Goal: Find specific fact: Find specific fact

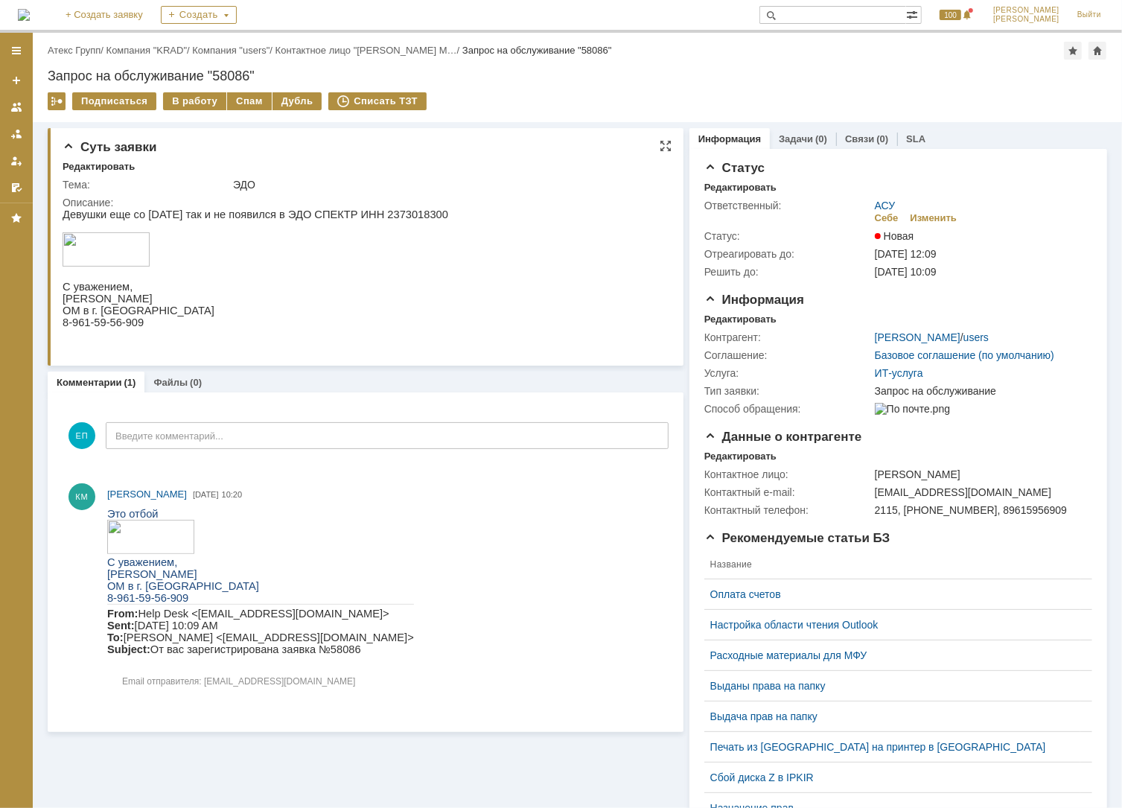
click at [363, 210] on p "Девушки еще со вчера так и не появился в ЭДО СПЕКТР ИНН 2373018300" at bounding box center [255, 214] width 386 height 12
copy p "2373018300"
click at [360, 212] on p "Девушки еще со [DATE] так и не появился в ЭДО СПЕКТР ИНН 2373018300" at bounding box center [255, 214] width 386 height 12
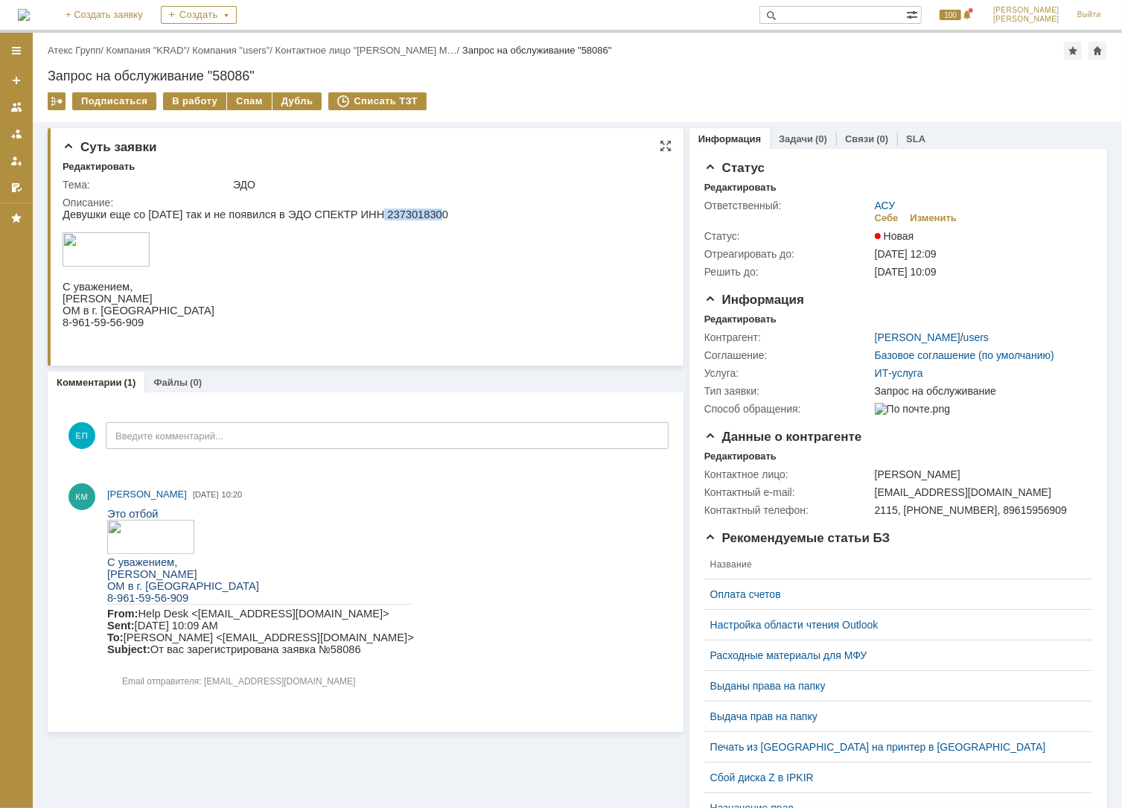
copy p "2373018300"
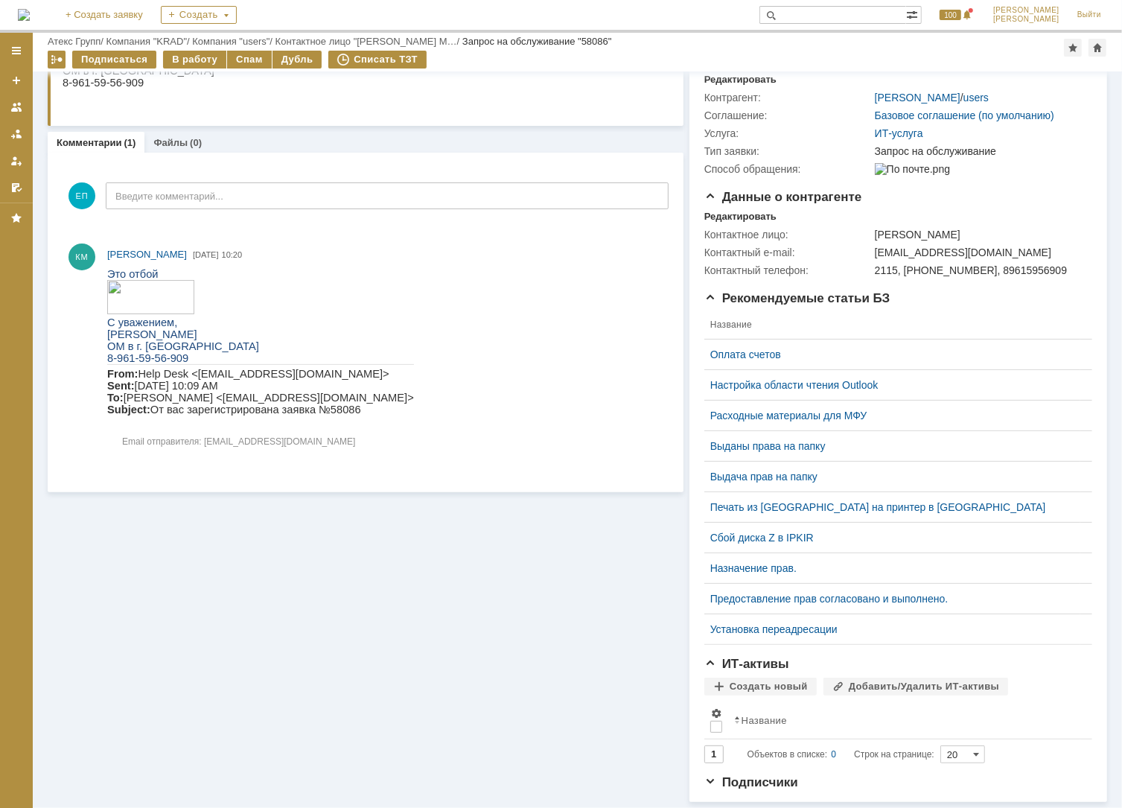
scroll to position [197, 0]
